Goal: Task Accomplishment & Management: Use online tool/utility

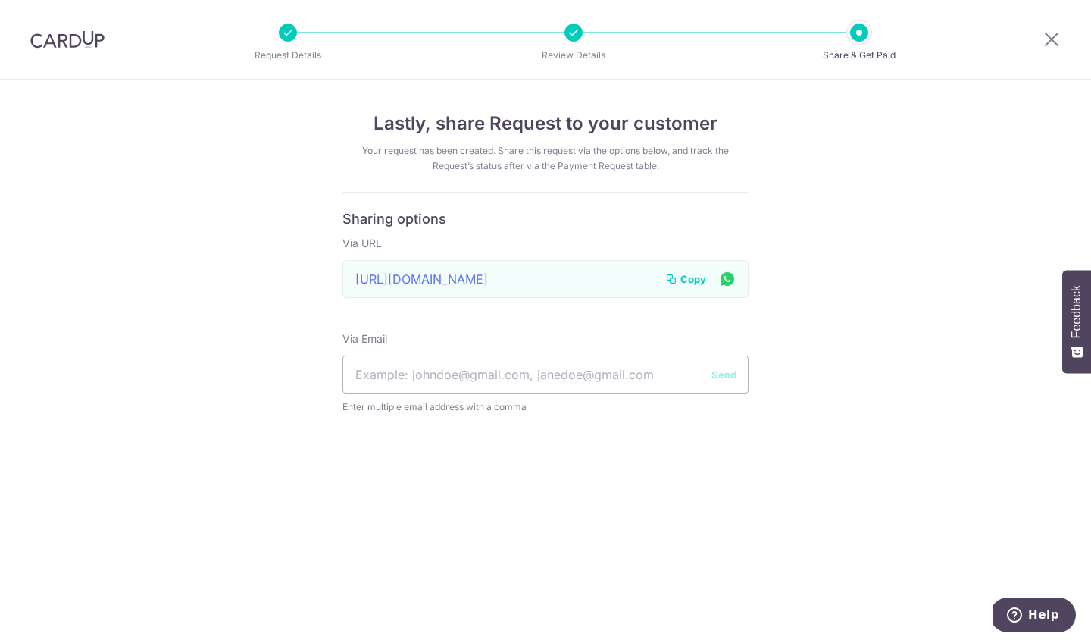
click at [675, 256] on div "Via URL https://app.cardup.co/collect/pay_req/3981e0f70bc Link to page copied t…" at bounding box center [546, 267] width 406 height 62
click at [1050, 38] on icon at bounding box center [1052, 39] width 18 height 19
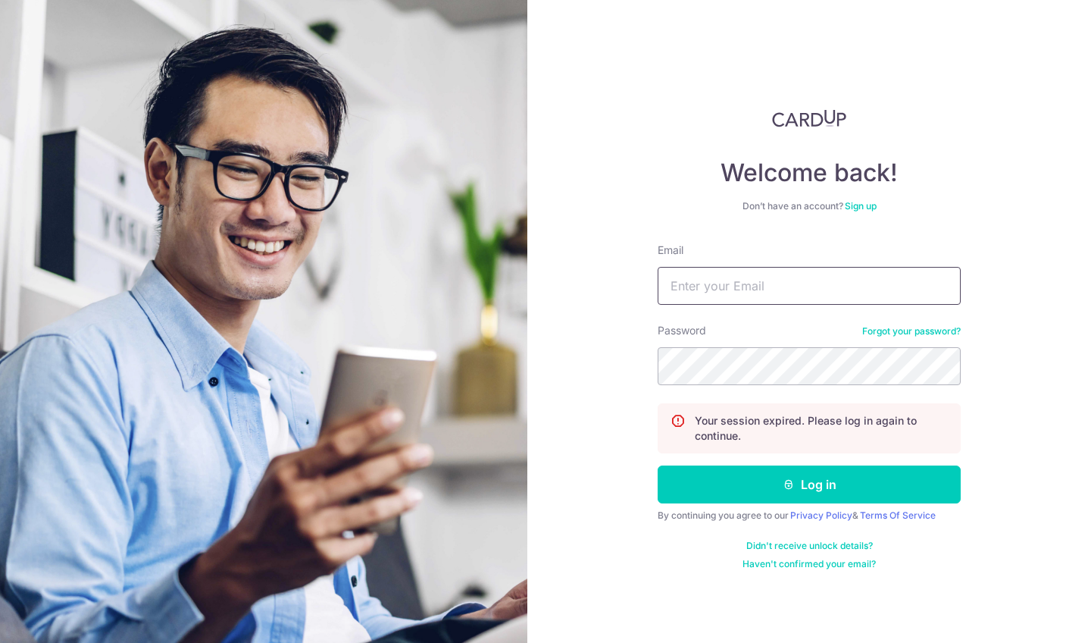
type input "[EMAIL_ADDRESS][DOMAIN_NAME]"
click at [809, 484] on button "Log in" at bounding box center [809, 484] width 303 height 38
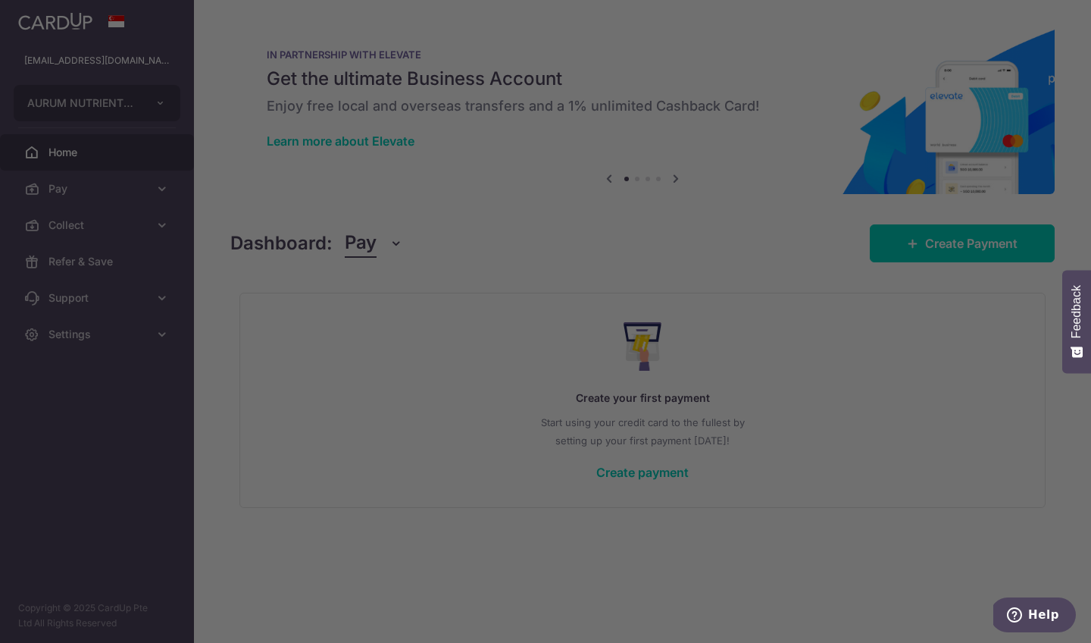
click at [158, 224] on div at bounding box center [551, 324] width 1102 height 649
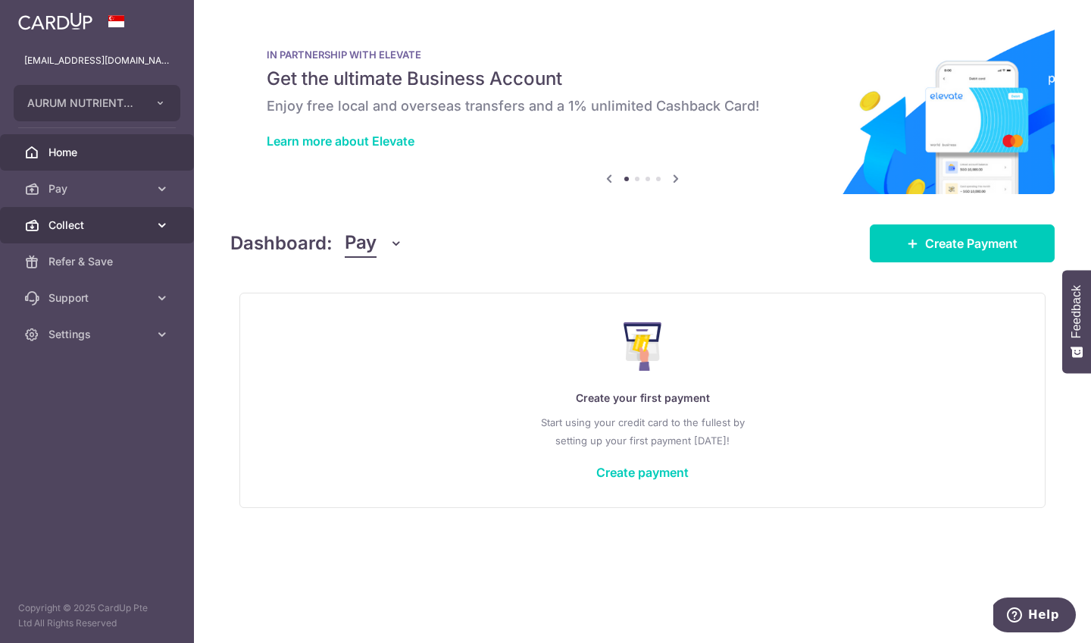
click at [166, 221] on icon at bounding box center [162, 225] width 15 height 15
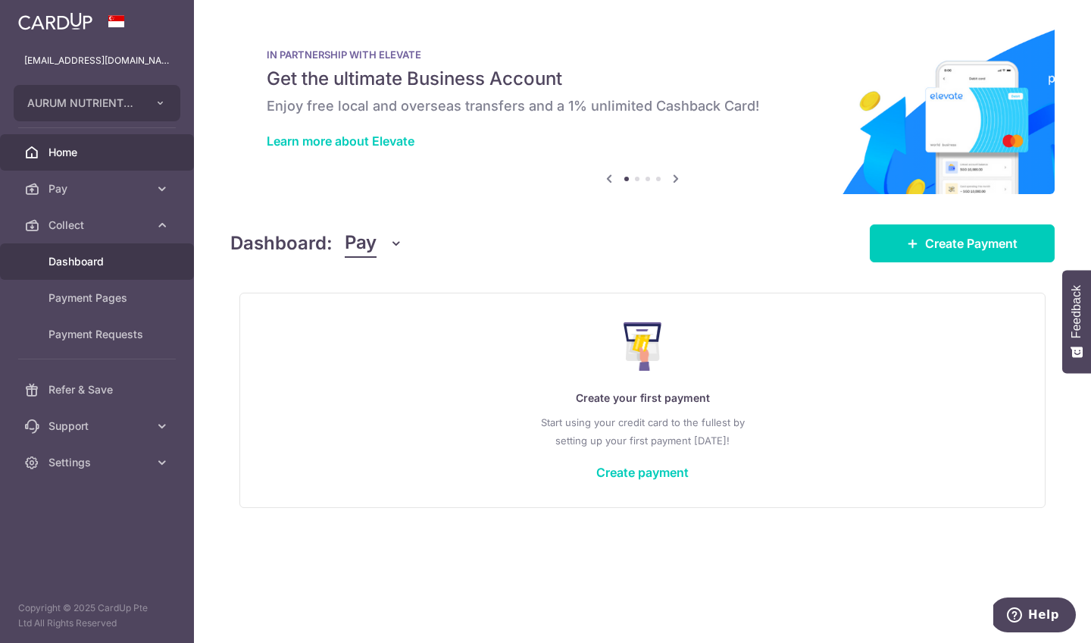
click at [77, 262] on span "Dashboard" at bounding box center [99, 261] width 100 height 15
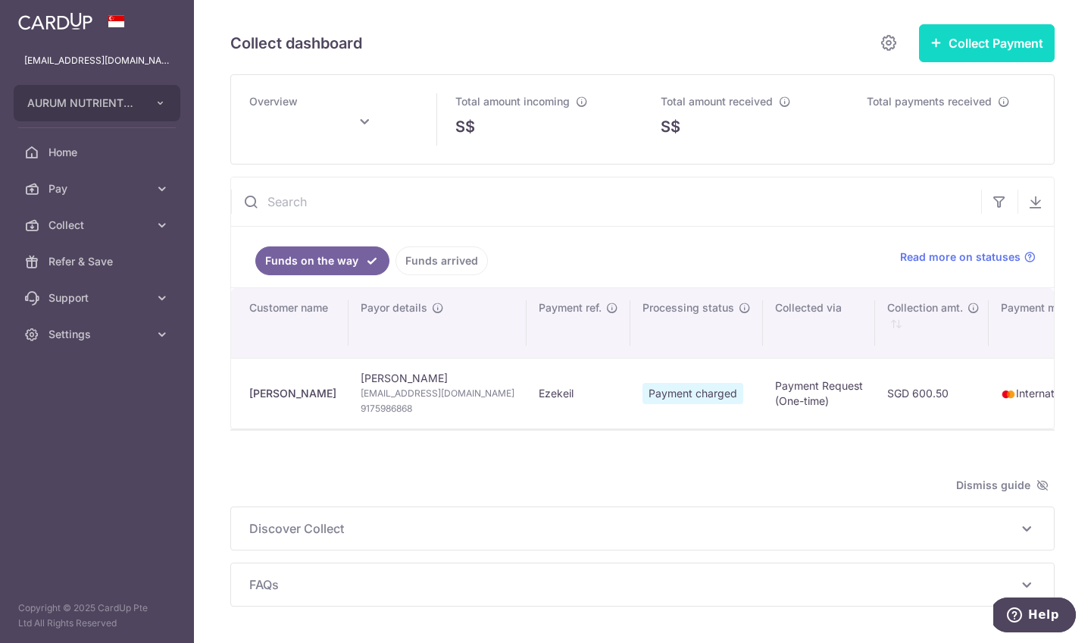
click at [970, 45] on button "Collect Payment" at bounding box center [987, 43] width 136 height 38
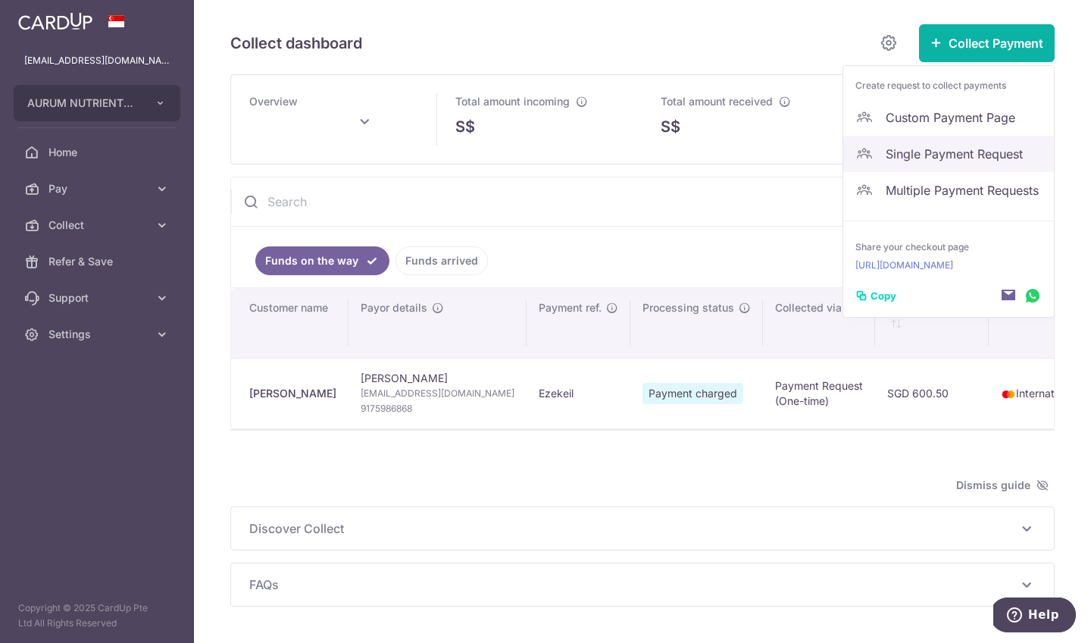
click at [961, 160] on span "Single Payment Request" at bounding box center [964, 154] width 156 height 18
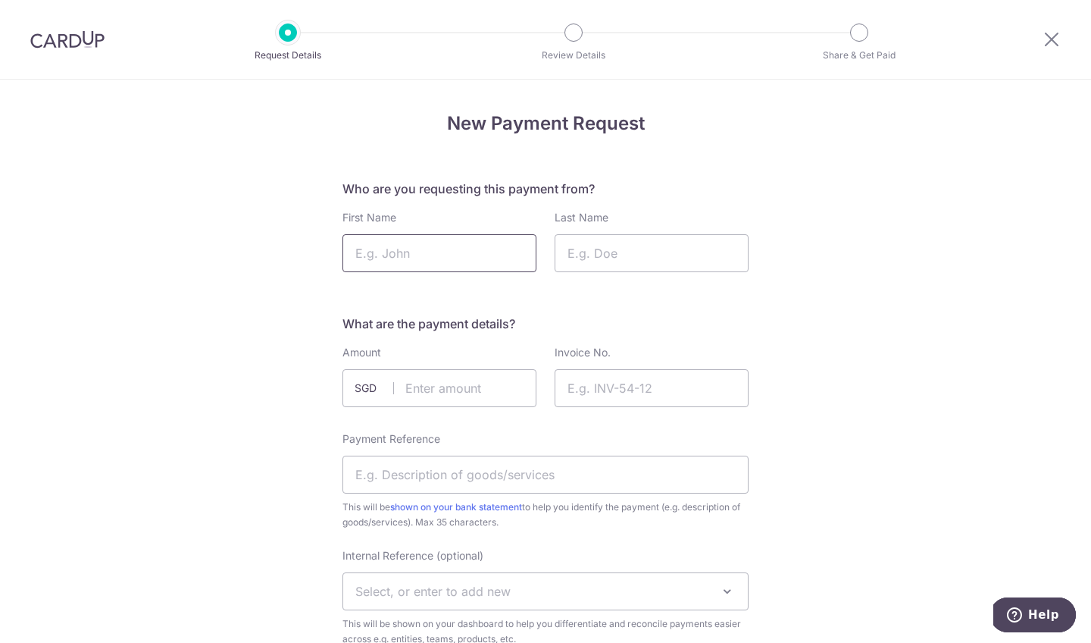
click at [461, 264] on input "First Name" at bounding box center [440, 253] width 194 height 38
type input "[PERSON_NAME]"
click at [599, 257] on input "Last Name" at bounding box center [652, 253] width 194 height 38
type input "[PERSON_NAME]"
click at [654, 318] on h5 "What are the payment details?" at bounding box center [546, 324] width 406 height 18
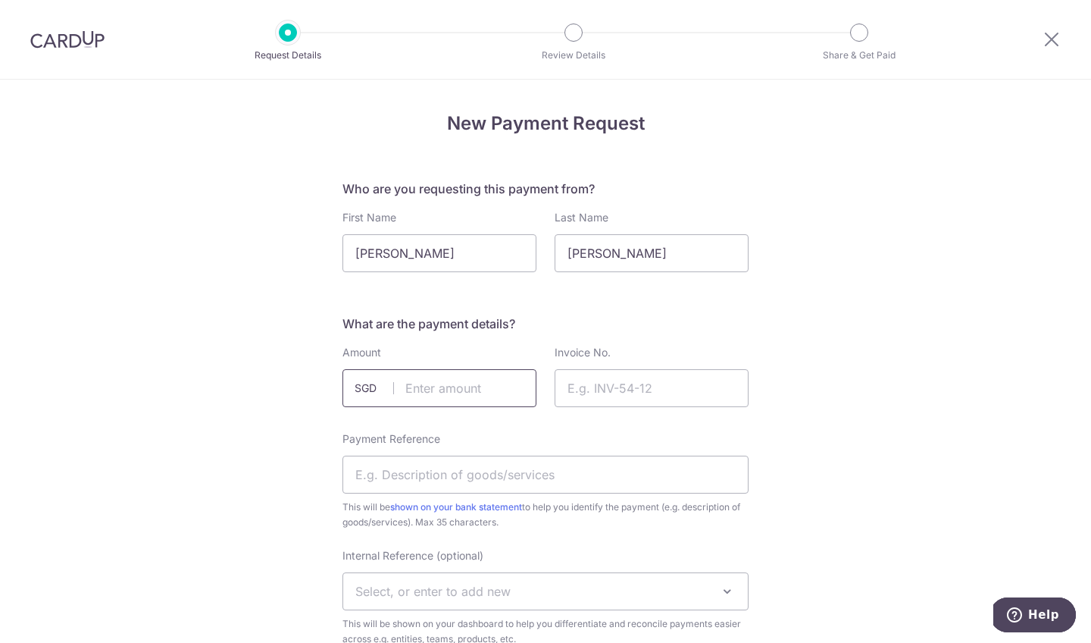
drag, startPoint x: 494, startPoint y: 380, endPoint x: 488, endPoint y: 387, distance: 9.7
click at [488, 387] on input "text" at bounding box center [440, 388] width 194 height 38
type input "850.40"
click at [589, 390] on input "Invoice No." at bounding box center [652, 388] width 194 height 38
type input "1"
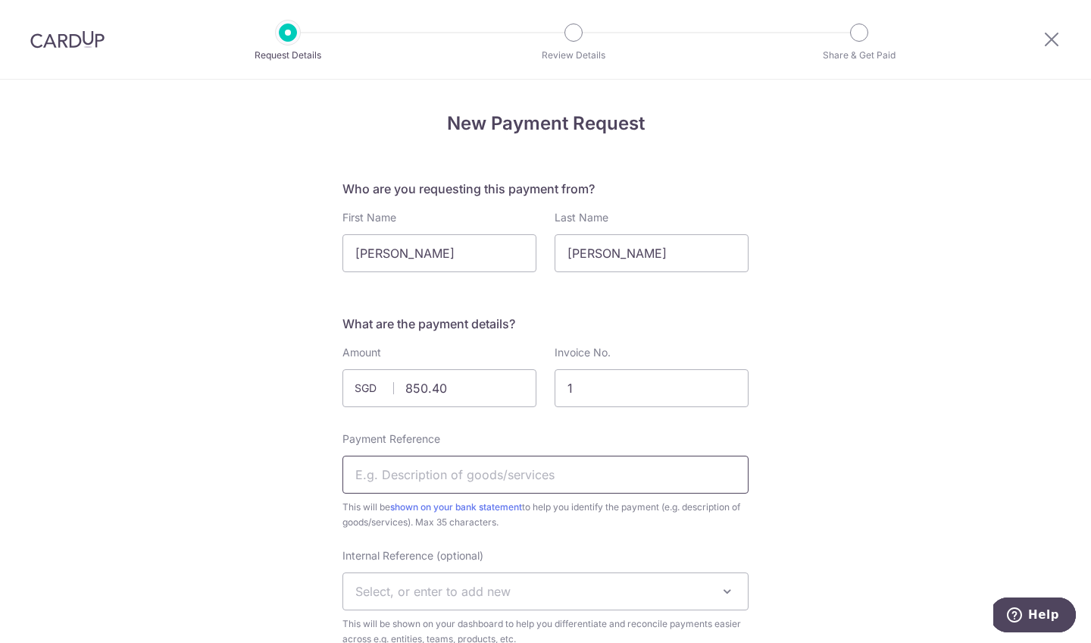
click at [387, 468] on input "Payment Reference" at bounding box center [546, 474] width 406 height 38
type input "[PERSON_NAME]"
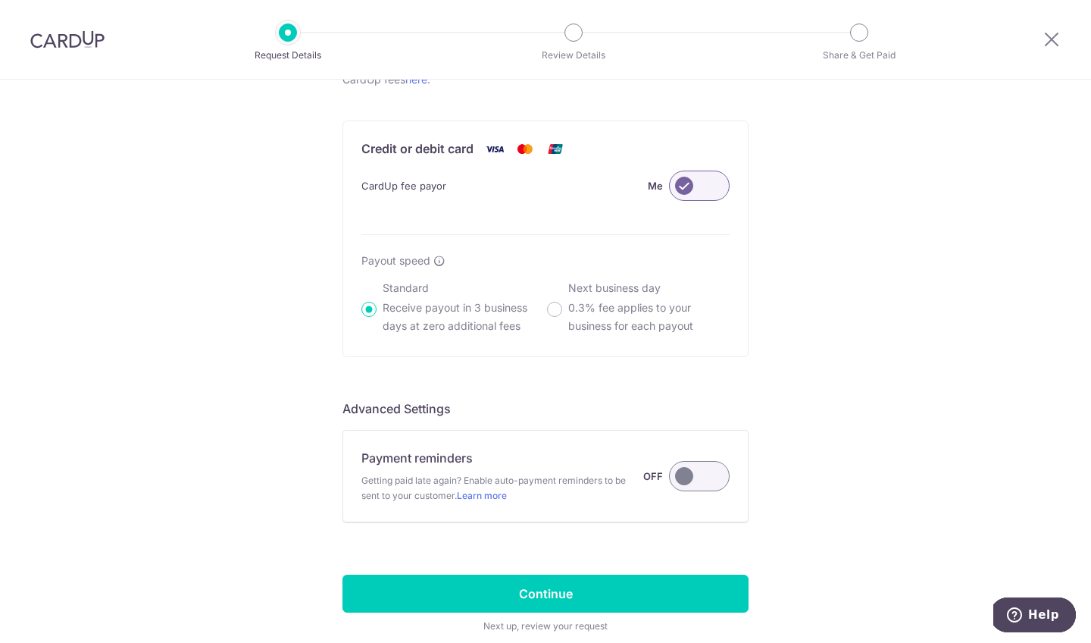
scroll to position [876, 0]
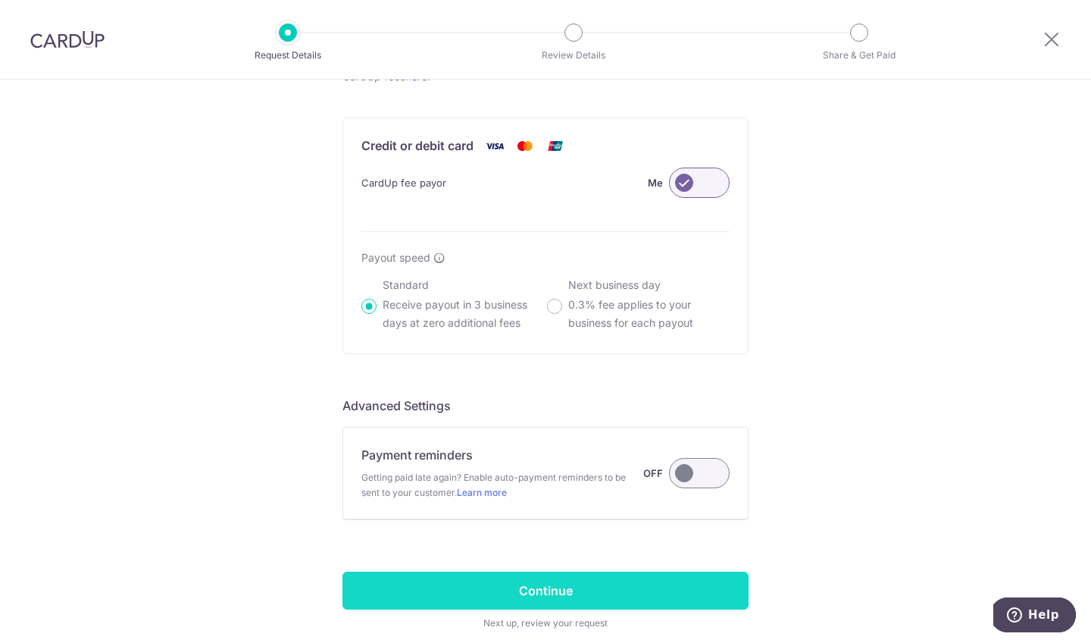
click at [552, 591] on input "Continue" at bounding box center [546, 590] width 406 height 38
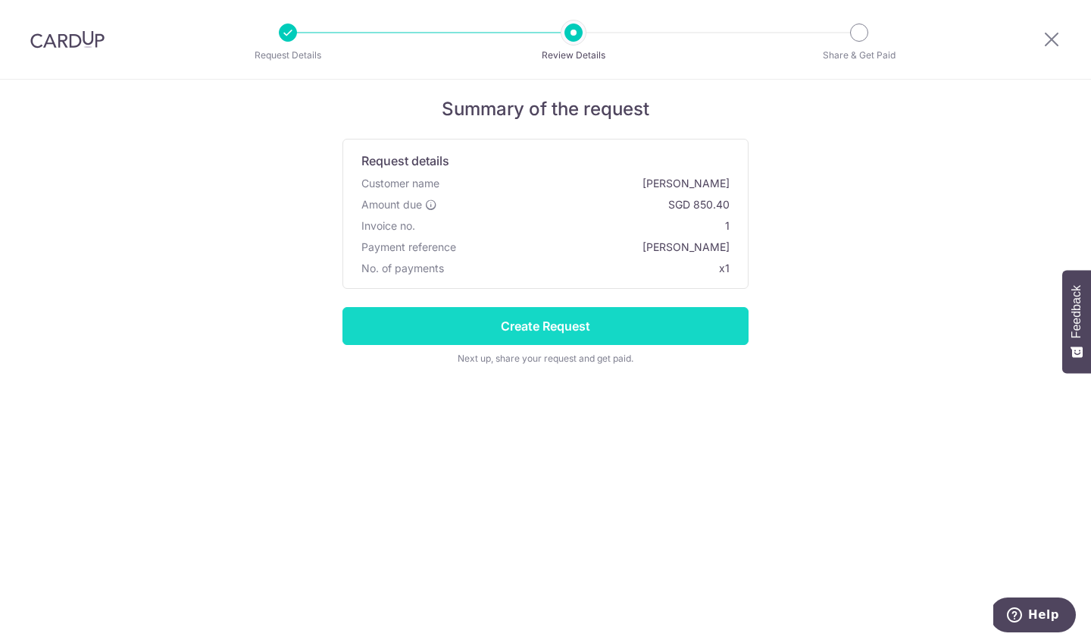
click at [536, 327] on input "Create Request" at bounding box center [546, 326] width 406 height 38
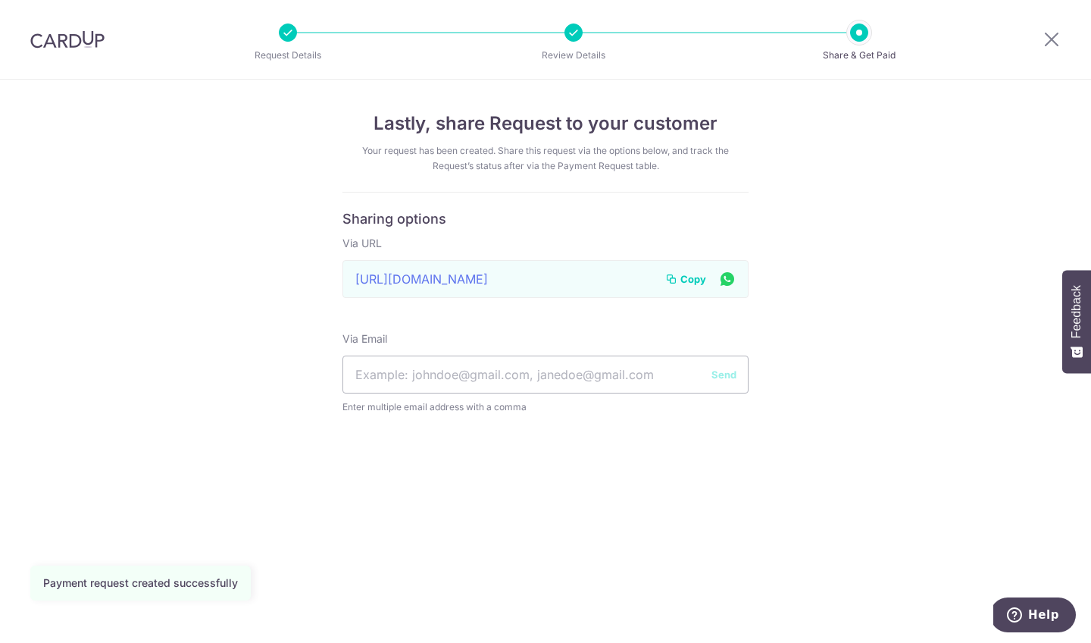
click at [690, 280] on span "Copy" at bounding box center [694, 278] width 26 height 15
